Goal: Find specific page/section: Find specific page/section

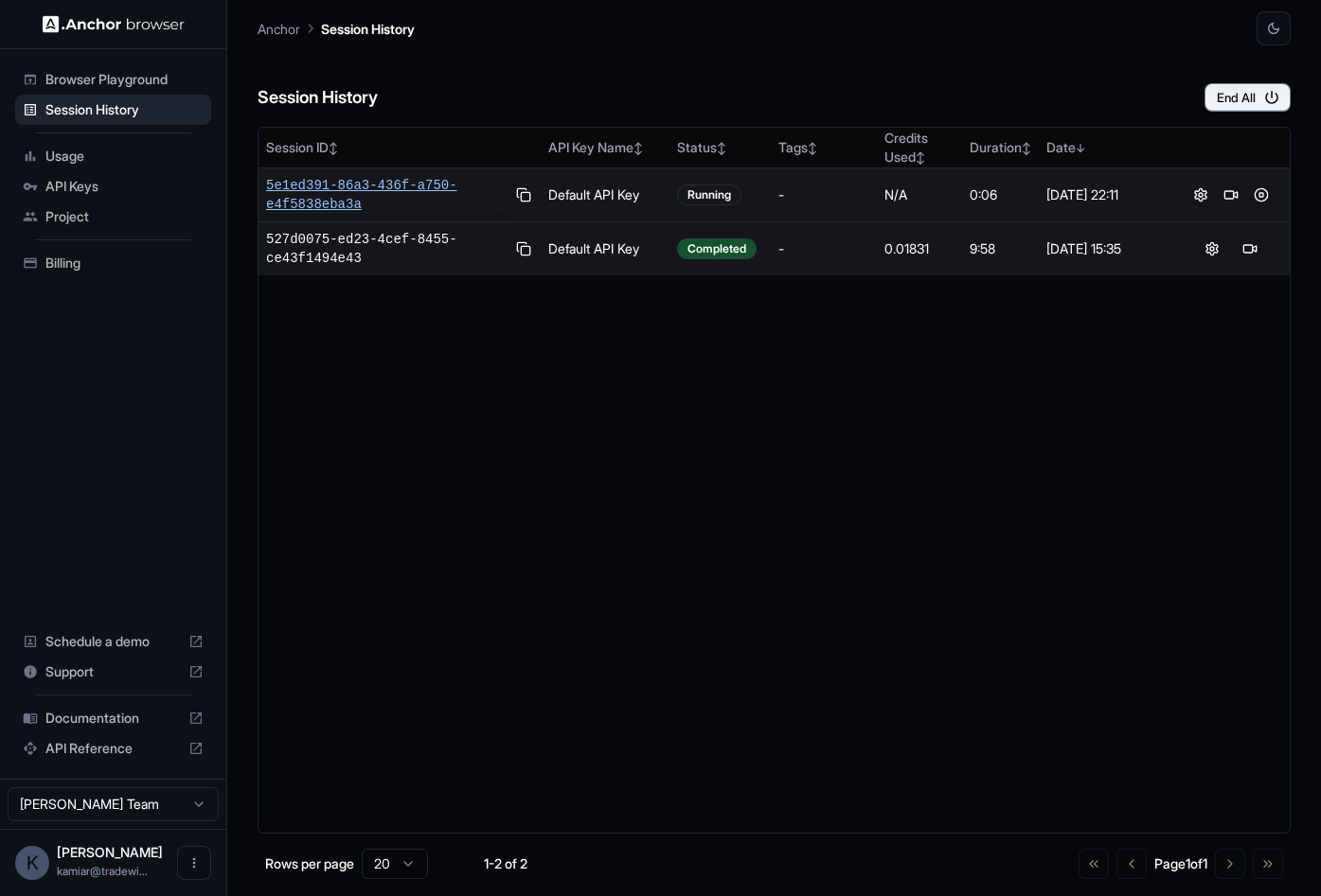
click at [389, 186] on span "5e1ed391-86a3-436f-a750-e4f5838eba3a" at bounding box center [386, 195] width 241 height 37
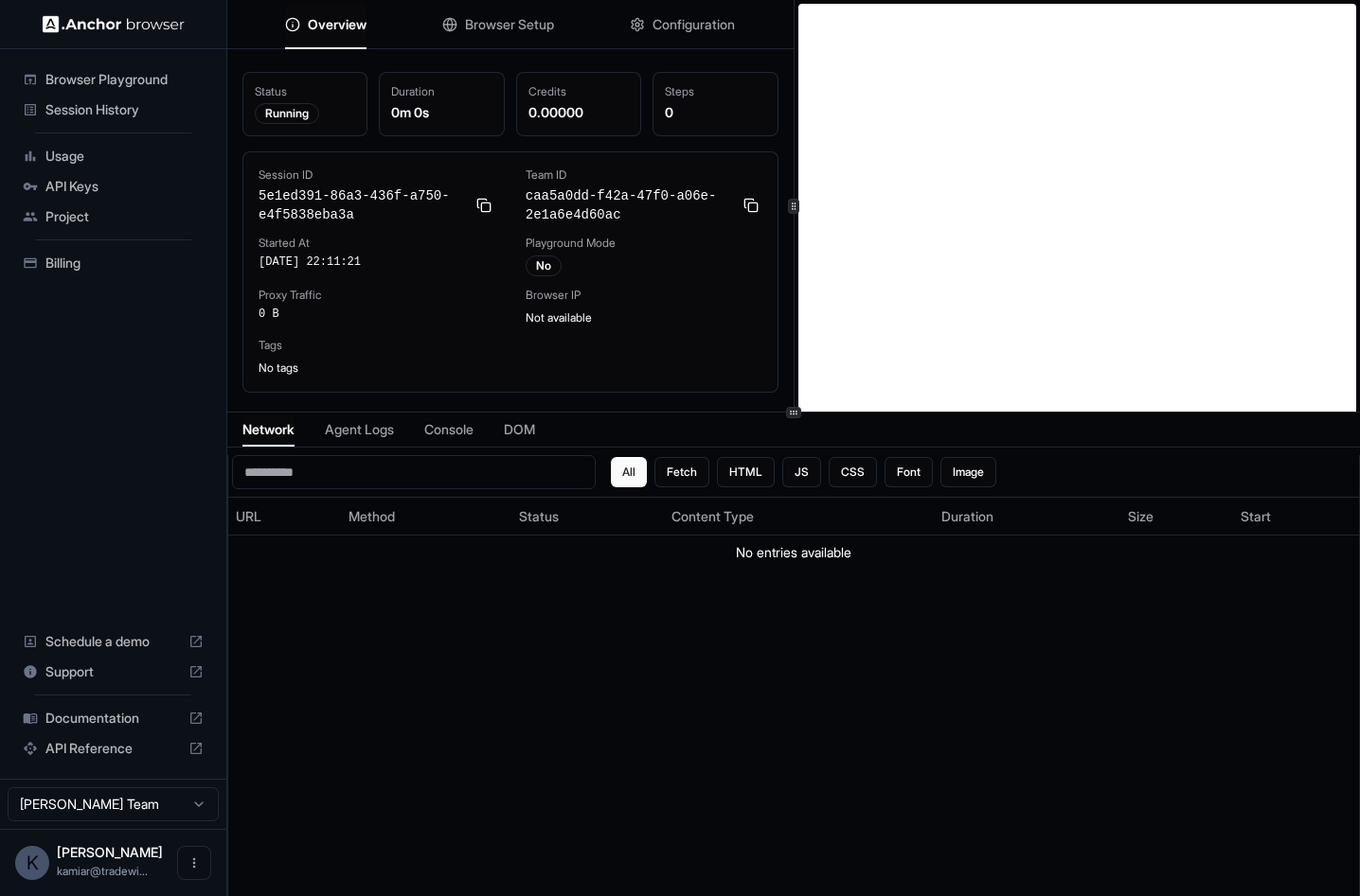
click at [346, 34] on button "Overview" at bounding box center [325, 24] width 82 height 41
click at [128, 107] on span "Session History" at bounding box center [124, 110] width 158 height 19
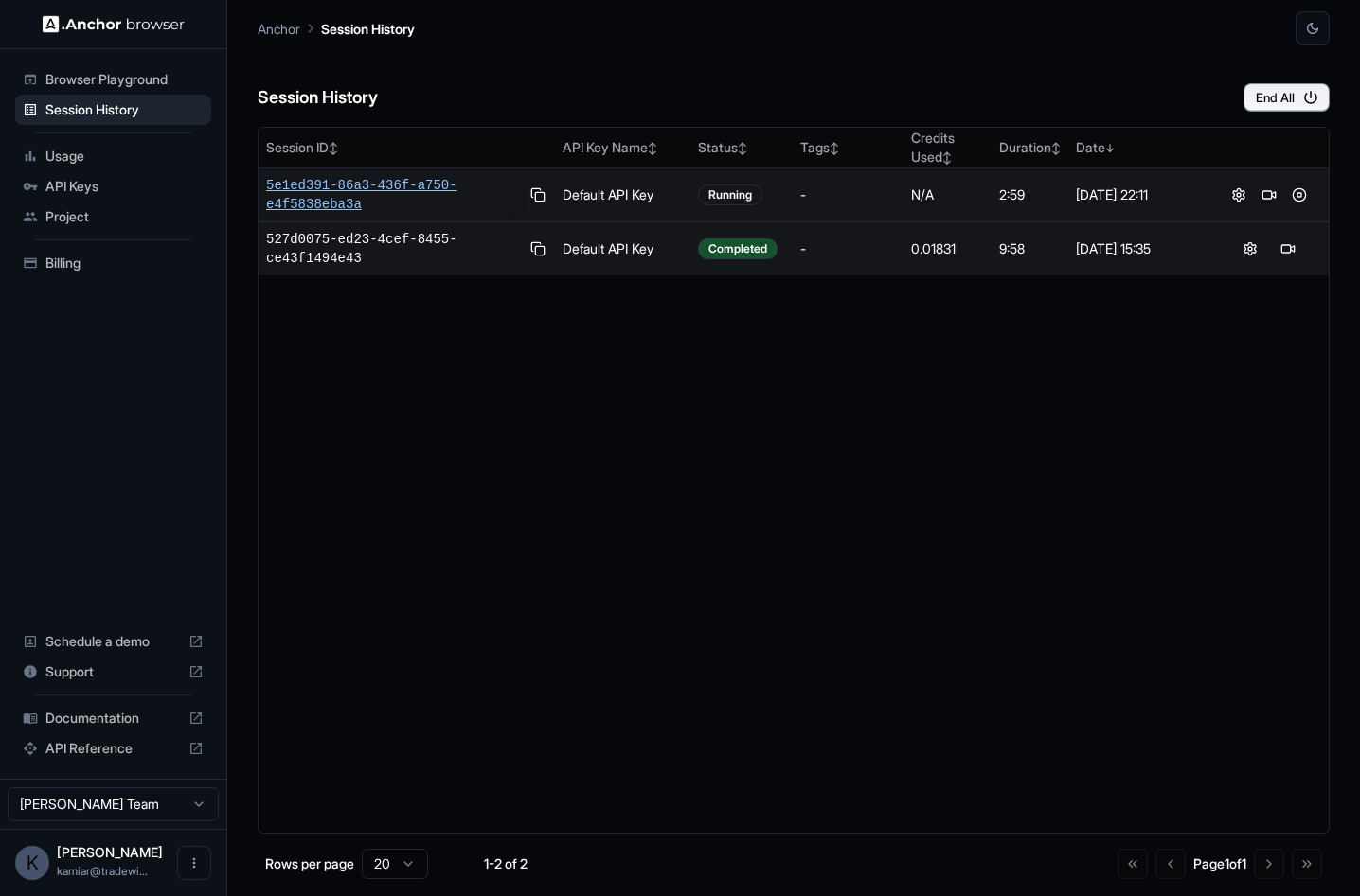
click at [334, 191] on span "5e1ed391-86a3-436f-a750-e4f5838eba3a" at bounding box center [393, 195] width 253 height 37
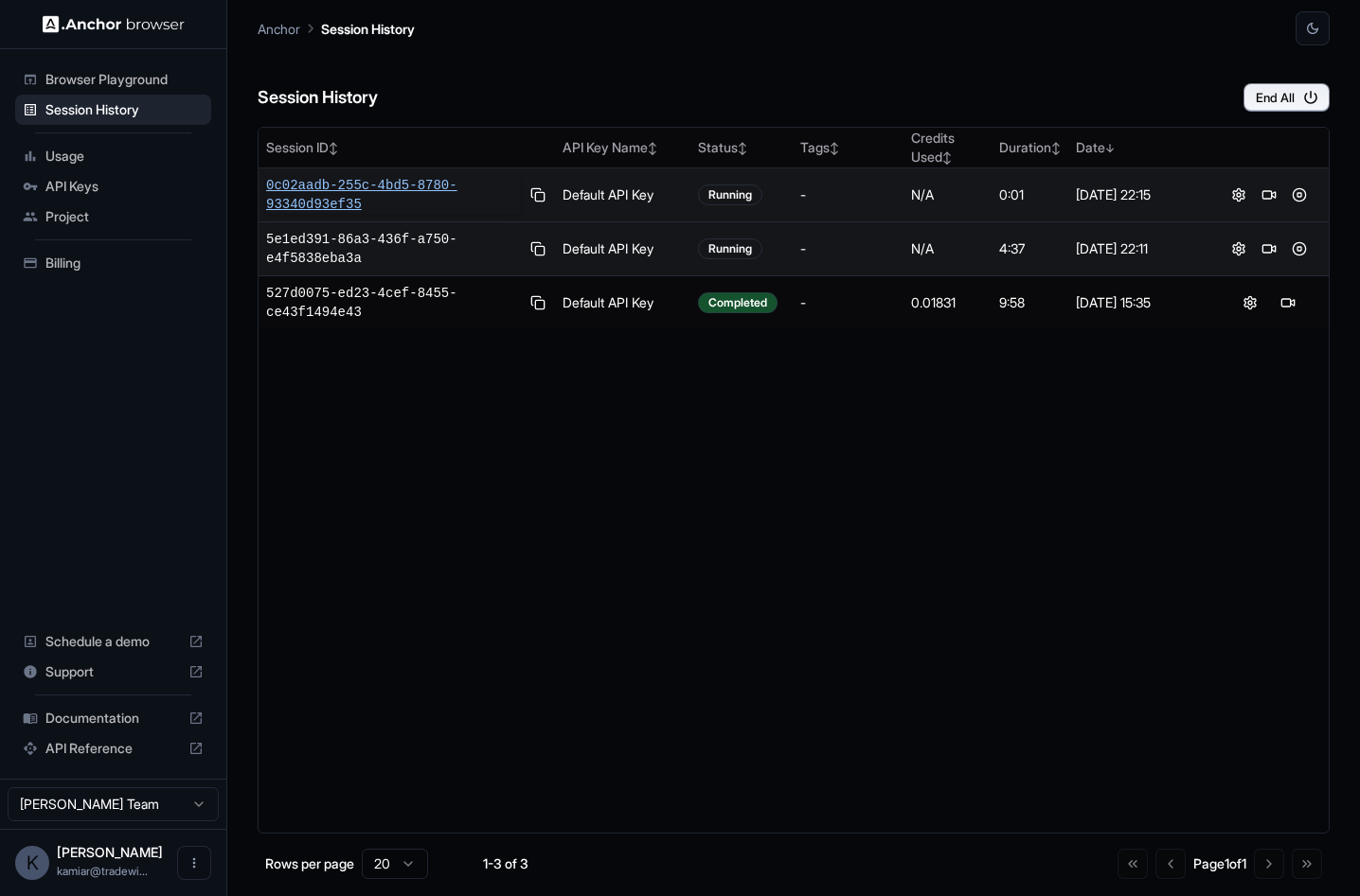
click at [382, 179] on span "0c02aadb-255c-4bd5-8780-93340d93ef35" at bounding box center [393, 195] width 253 height 37
click at [1300, 249] on button at bounding box center [1300, 249] width 23 height 23
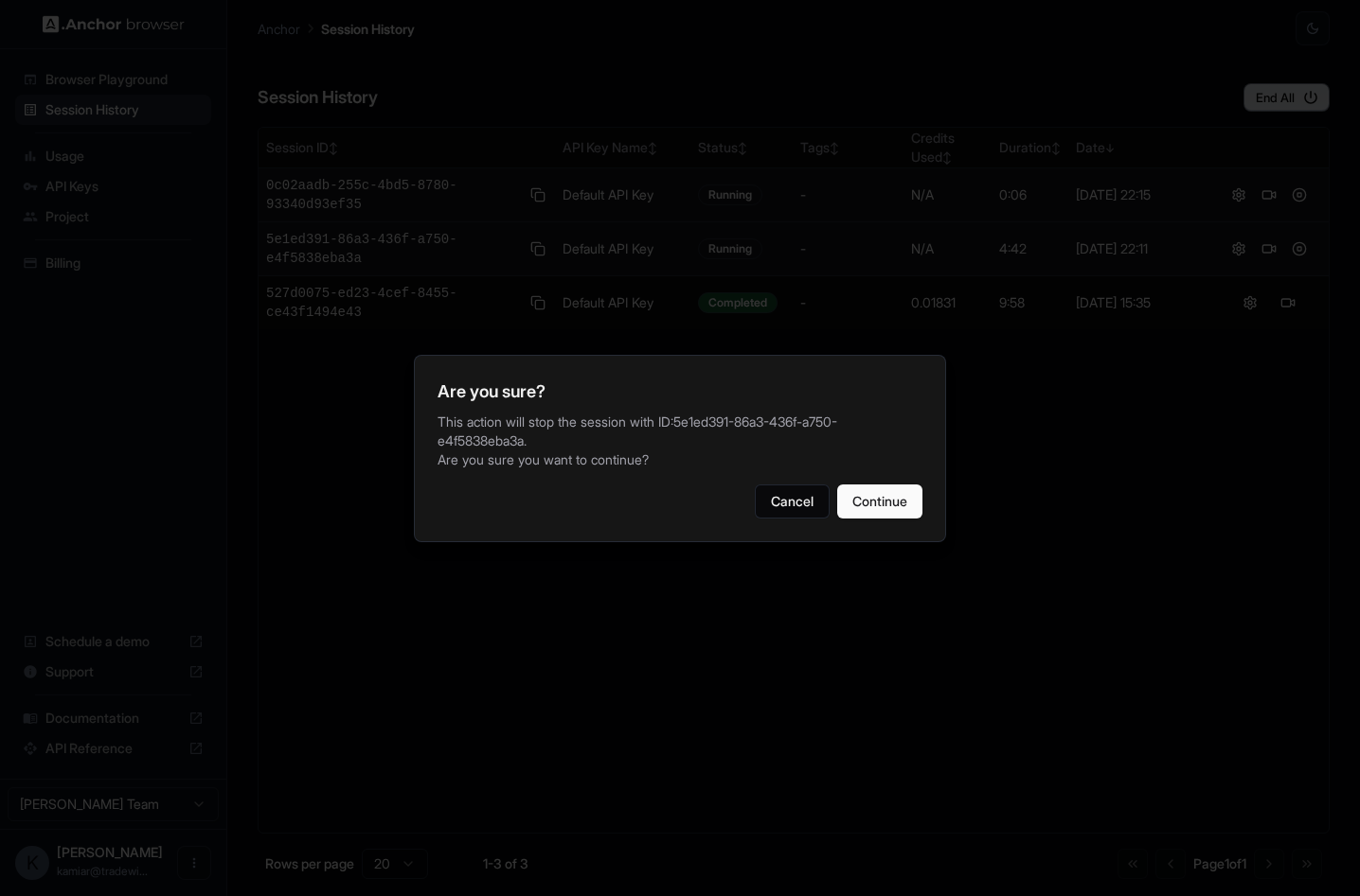
click at [754, 484] on button "Cancel" at bounding box center [792, 502] width 75 height 35
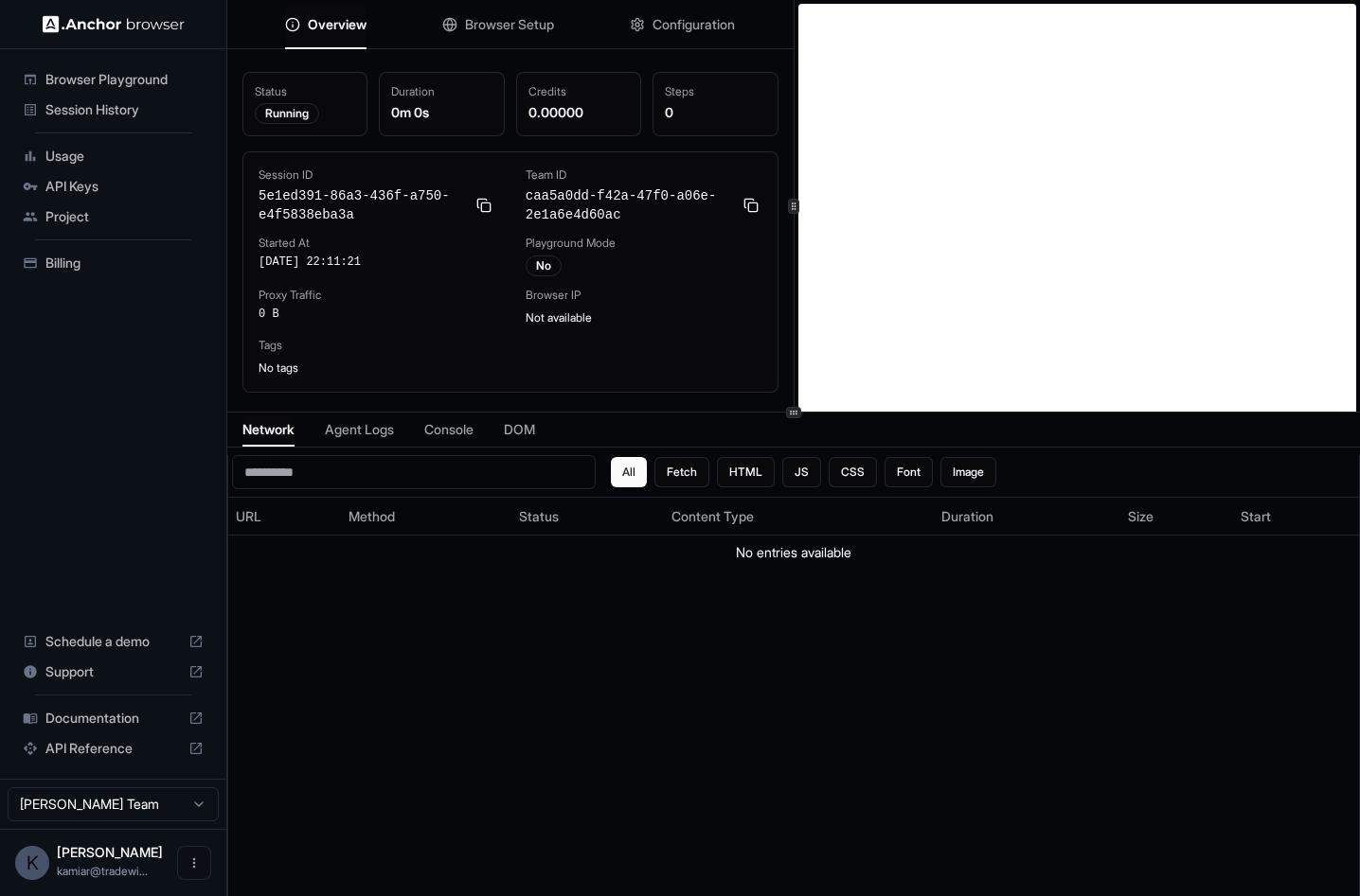
click at [341, 16] on span "Overview" at bounding box center [337, 25] width 59 height 19
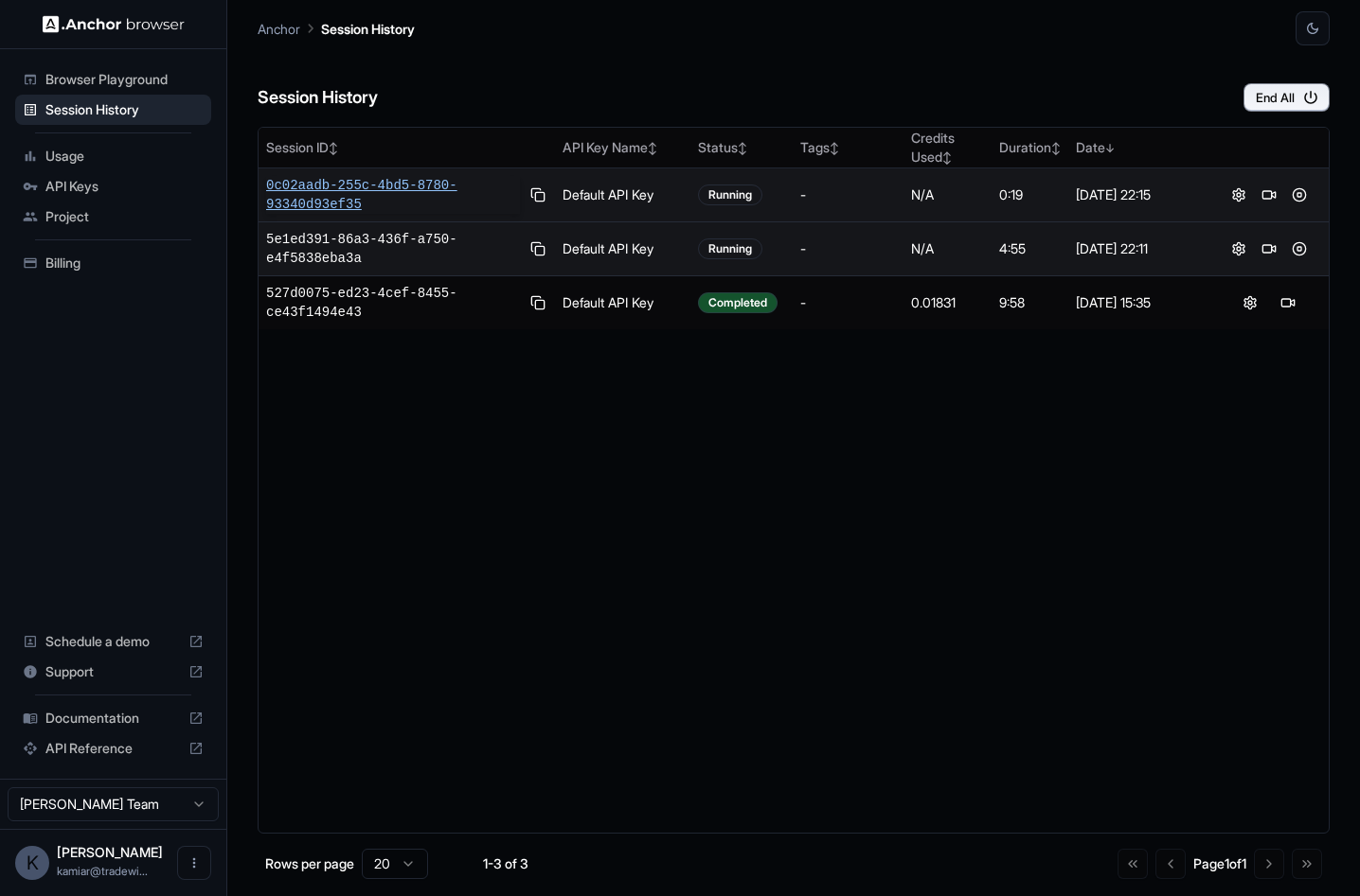
click at [381, 182] on span "0c02aadb-255c-4bd5-8780-93340d93ef35" at bounding box center [393, 195] width 253 height 37
click at [1281, 104] on button "End All" at bounding box center [1287, 98] width 86 height 29
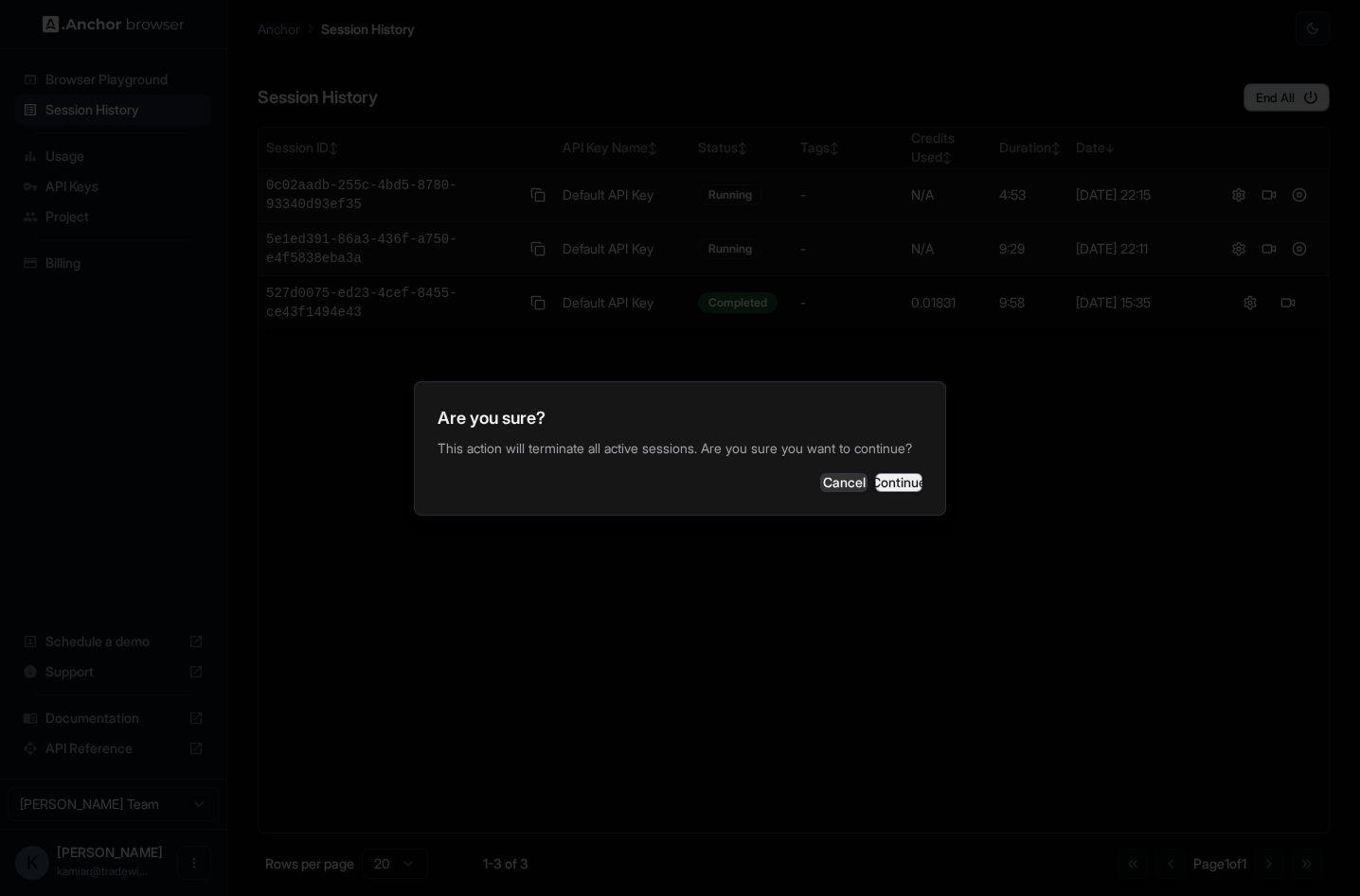
click at [898, 480] on button "Continue" at bounding box center [898, 483] width 47 height 19
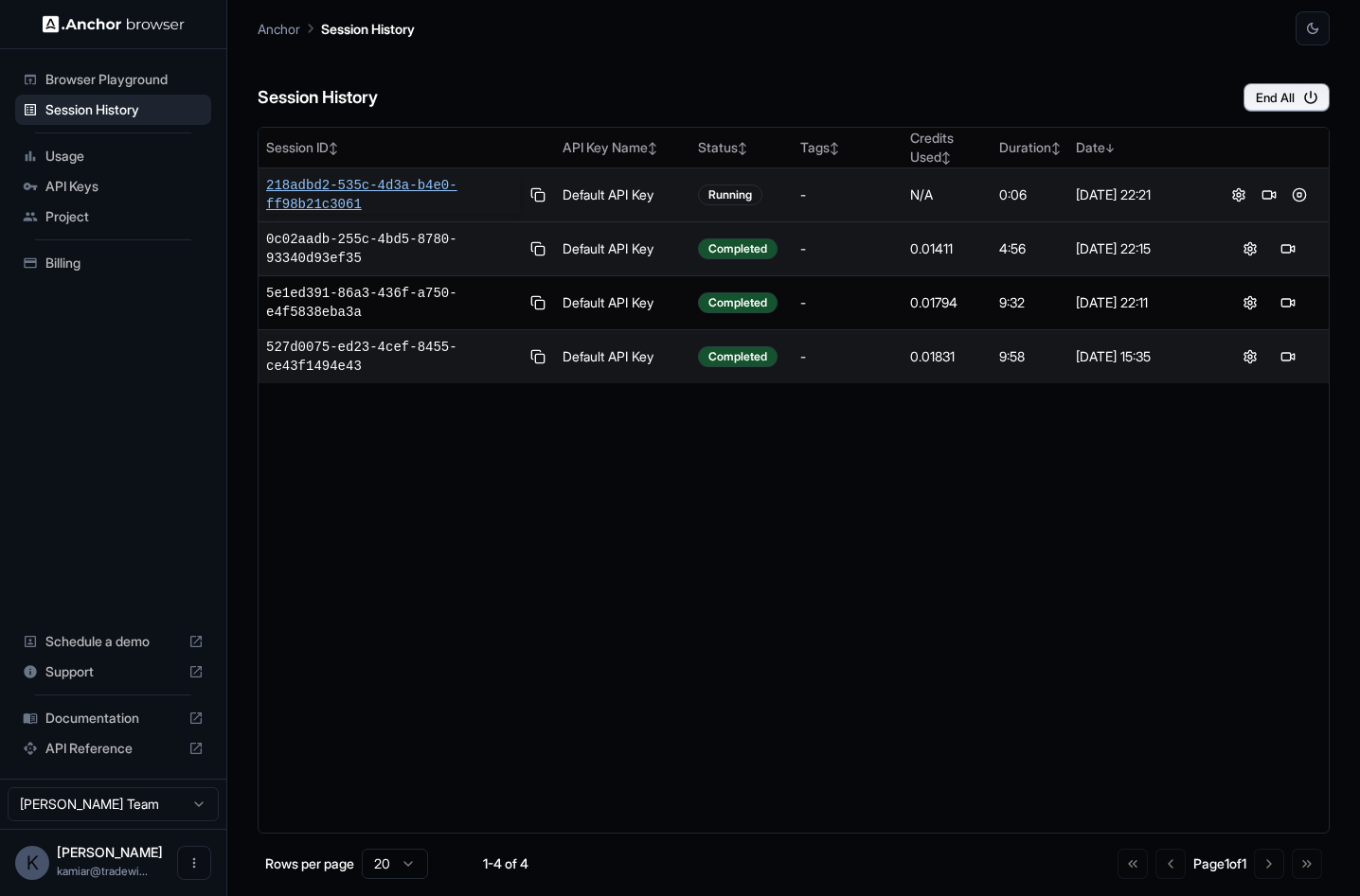
click at [438, 181] on span "218adbd2-535c-4d3a-b4e0-ff98b21c3061" at bounding box center [393, 195] width 253 height 37
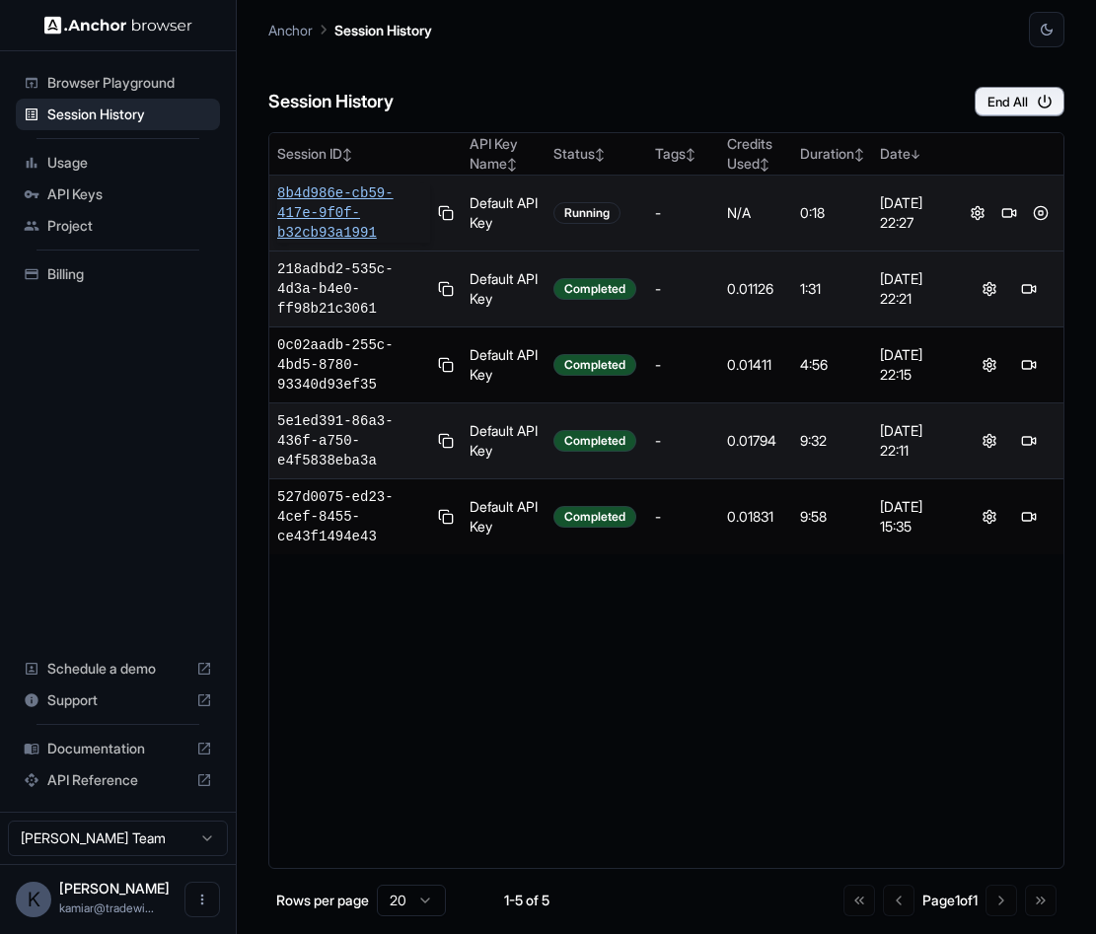
click at [346, 205] on span "8b4d986e-cb59-417e-9f0f-b32cb93a1991" at bounding box center [353, 213] width 153 height 59
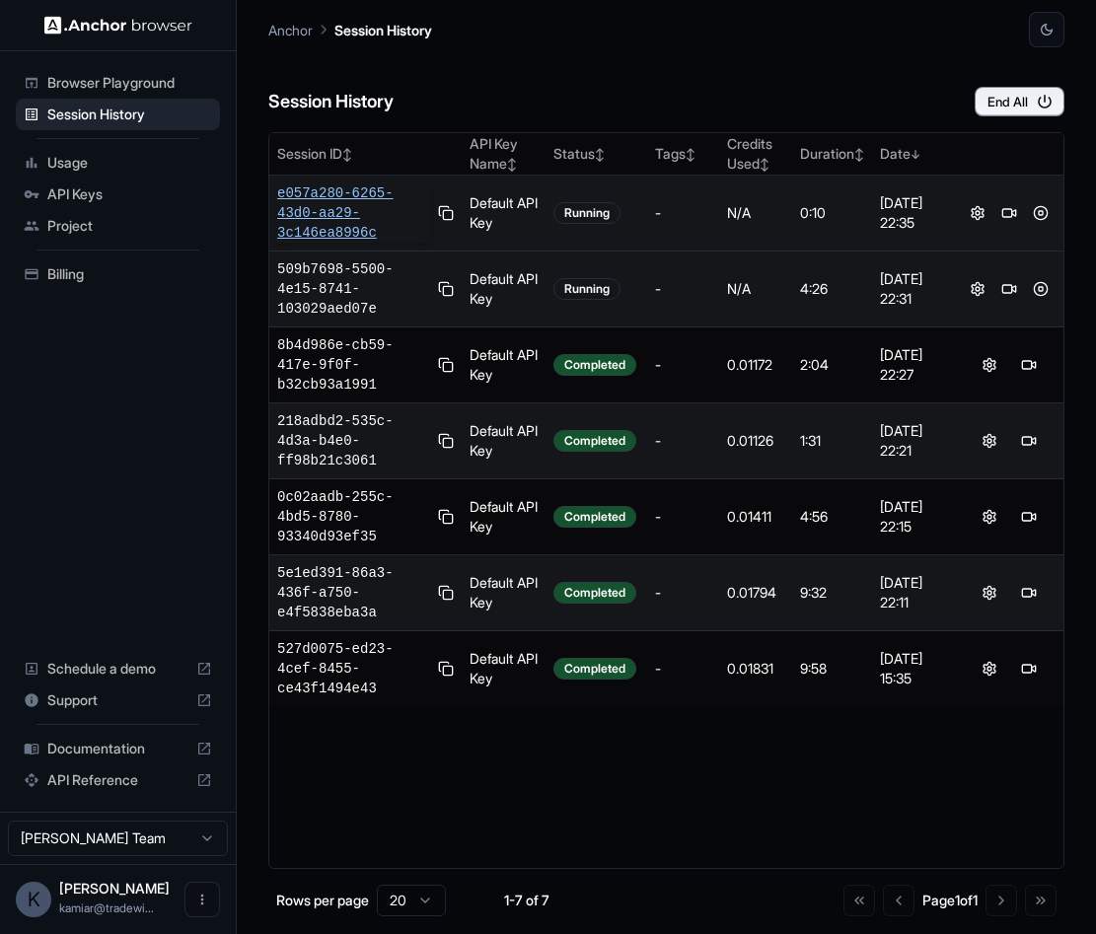
click at [322, 205] on span "e057a280-6265-43d0-aa29-3c146ea8996c" at bounding box center [353, 213] width 153 height 59
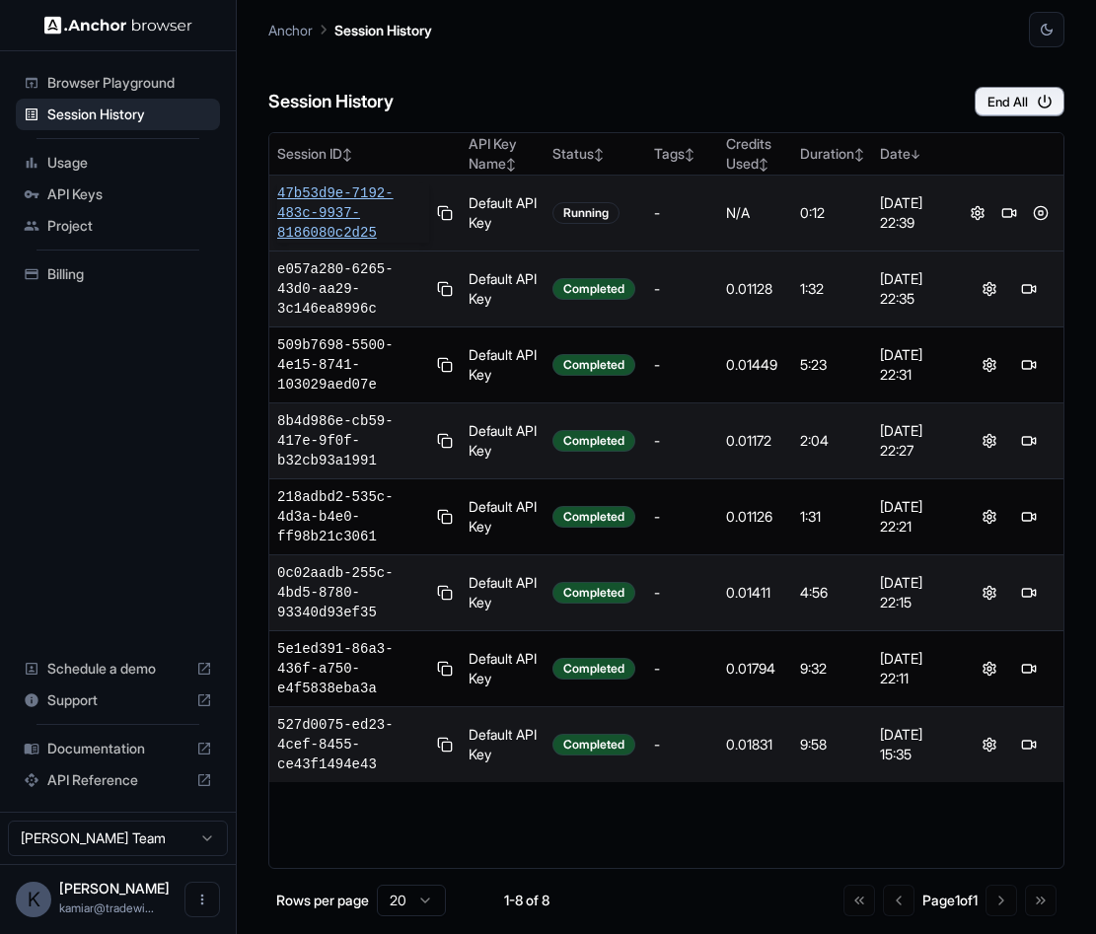
click at [324, 188] on span "47b53d9e-7192-483c-9937-8186080c2d25" at bounding box center [353, 213] width 152 height 59
